Goal: Task Accomplishment & Management: Manage account settings

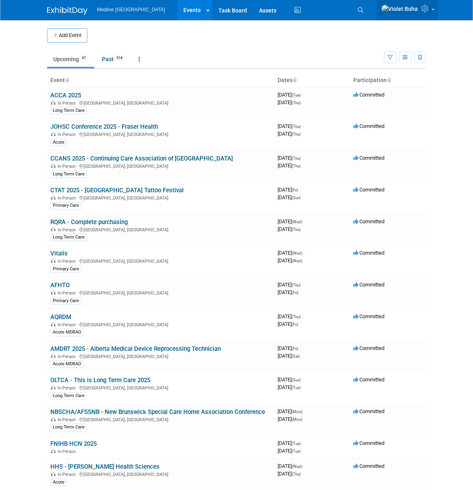
click at [425, 8] on icon at bounding box center [425, 8] width 9 height 7
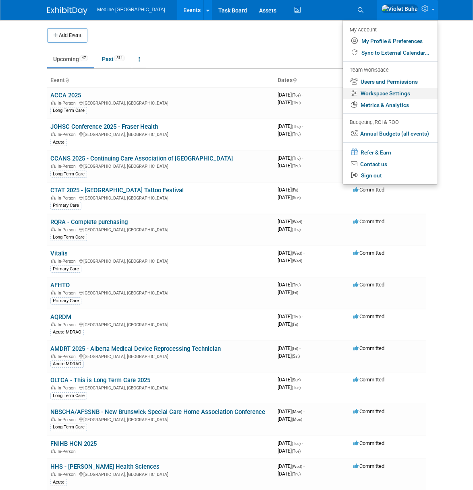
click at [393, 95] on link "Workspace Settings" at bounding box center [390, 94] width 95 height 12
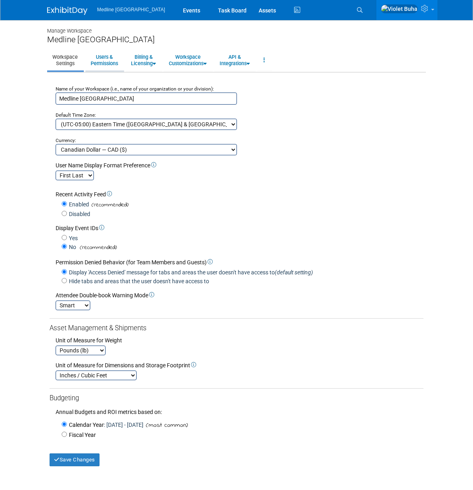
click at [104, 58] on link "Users & Permissions" at bounding box center [104, 60] width 38 height 20
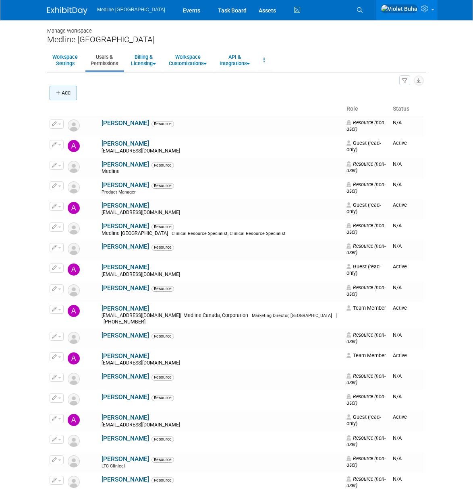
click at [66, 91] on button "Add" at bounding box center [63, 93] width 27 height 14
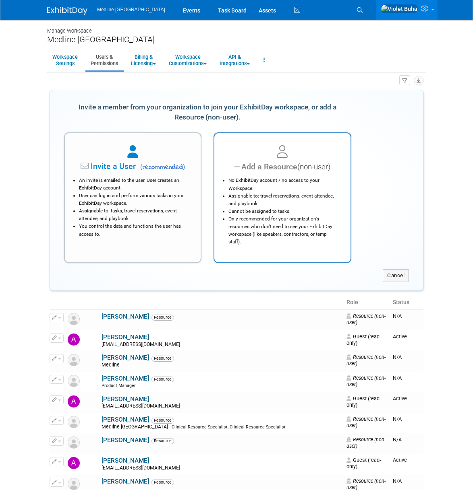
click at [246, 174] on div "No ExhibitDay account / no access to your Workspace. Assignable to: travel rese…" at bounding box center [282, 209] width 116 height 73
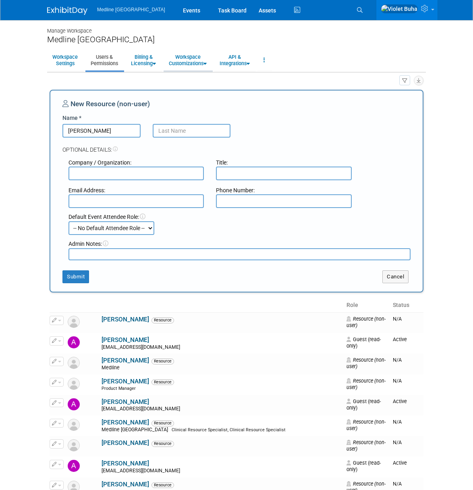
type input "[PERSON_NAME]"
type input "Dinwoodle"
click at [103, 202] on input "text" at bounding box center [135, 201] width 135 height 14
paste input "[EMAIL_ADDRESS][DOMAIN_NAME]"
type input "[EMAIL_ADDRESS][DOMAIN_NAME]"
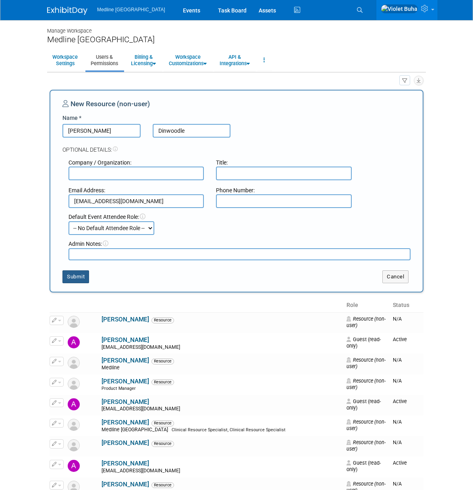
click at [76, 278] on button "Submit" at bounding box center [75, 277] width 27 height 13
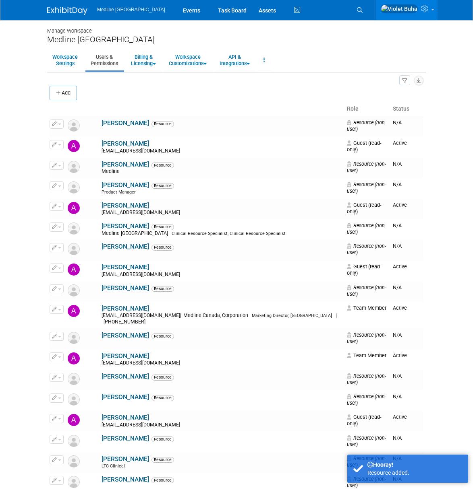
click at [66, 94] on button "Add" at bounding box center [63, 93] width 27 height 14
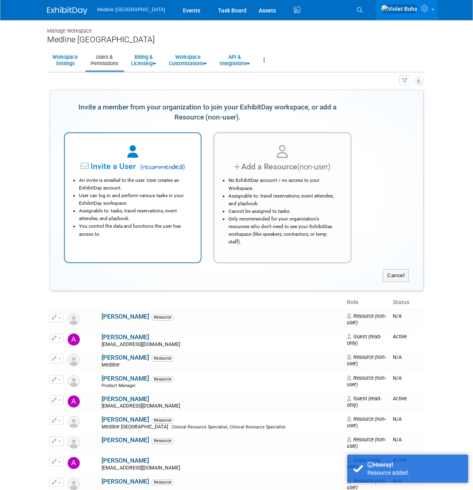
click at [136, 186] on li "An invite is emailed to the user. User creates an ExhibitDay account." at bounding box center [135, 184] width 112 height 15
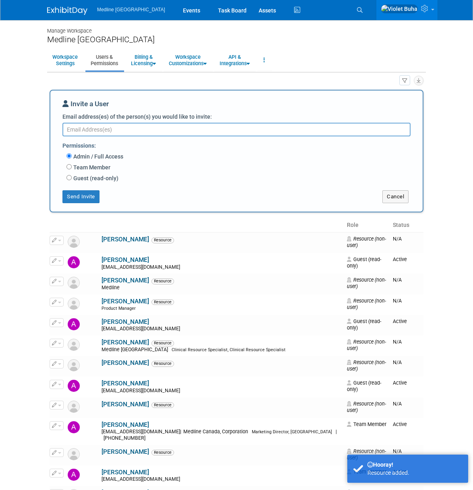
paste textarea "[EMAIL_ADDRESS][DOMAIN_NAME]"
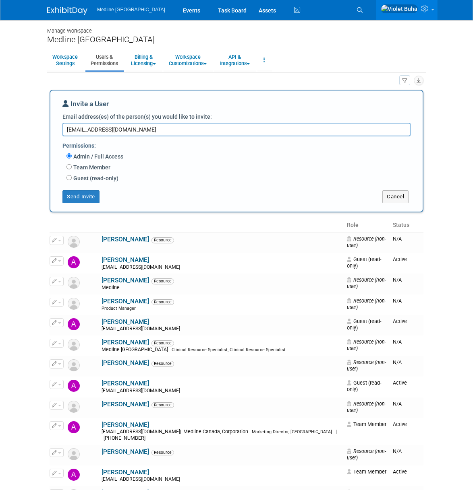
type textarea "[EMAIL_ADDRESS][DOMAIN_NAME]"
drag, startPoint x: 91, startPoint y: 178, endPoint x: 82, endPoint y: 185, distance: 11.2
click at [91, 178] on label "Guest (read-only)" at bounding box center [95, 178] width 47 height 8
click at [72, 178] on input "Guest (read-only)" at bounding box center [68, 177] width 5 height 5
radio input "true"
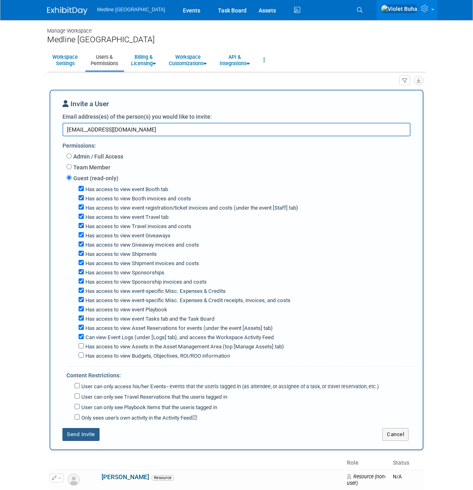
click at [90, 434] on button "Send Invite" at bounding box center [80, 434] width 37 height 13
